Goal: Check status

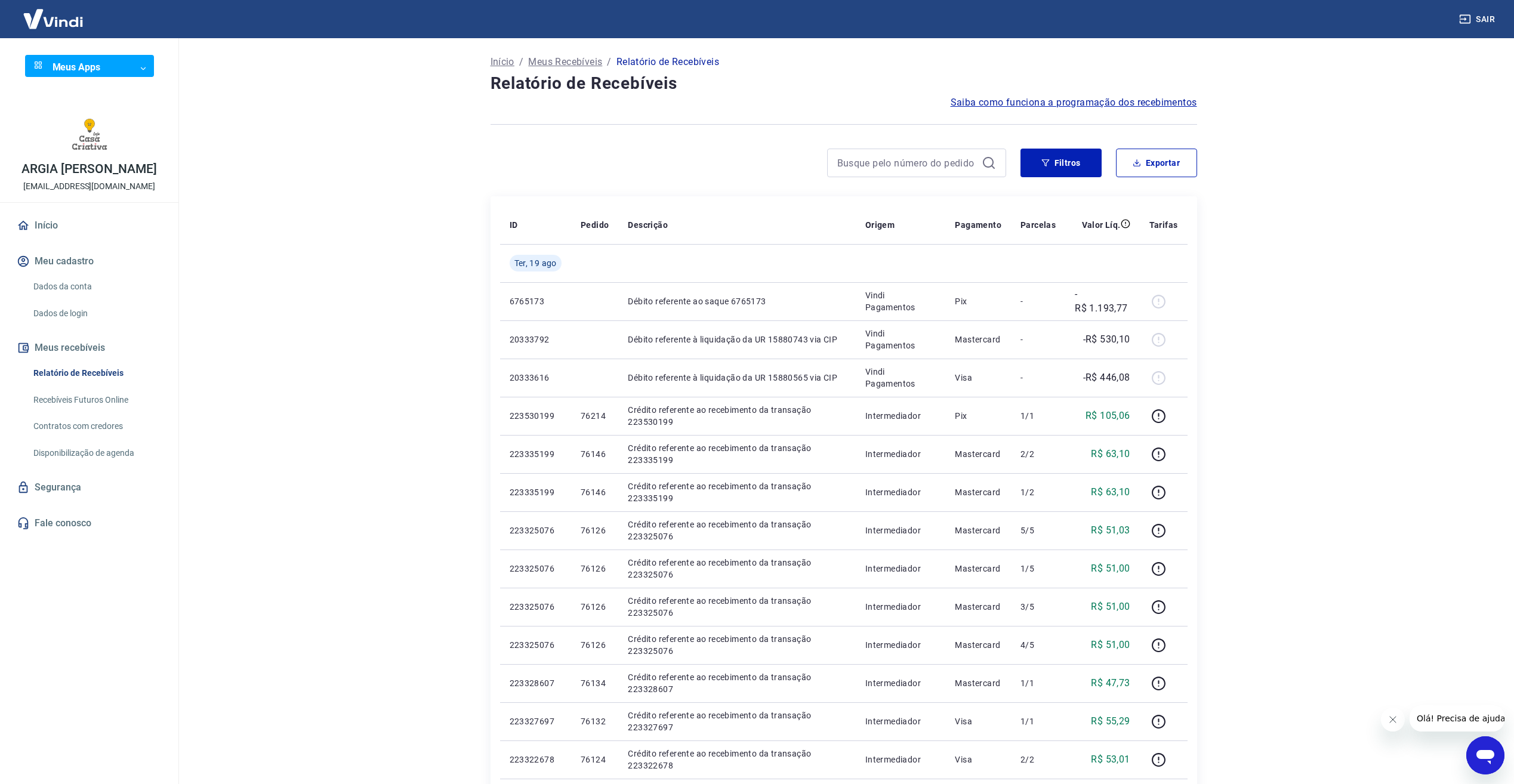
click at [222, 108] on main "Início / Meus Recebíveis / Relatório de Recebíveis Relatório de Recebíveis Saib…" at bounding box center [844, 411] width 1341 height 746
